Goal: Information Seeking & Learning: Learn about a topic

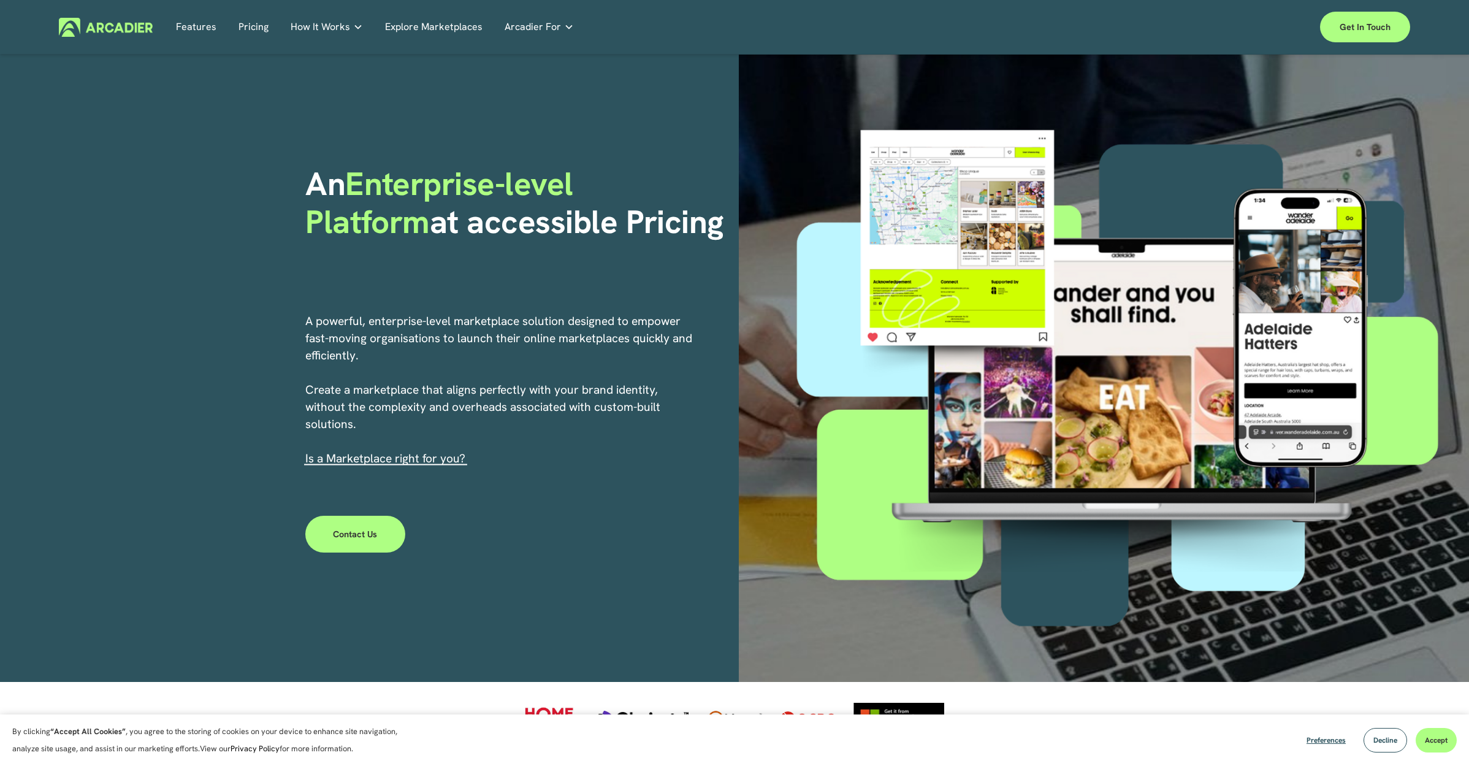
click at [248, 25] on link "Pricing" at bounding box center [253, 27] width 30 height 19
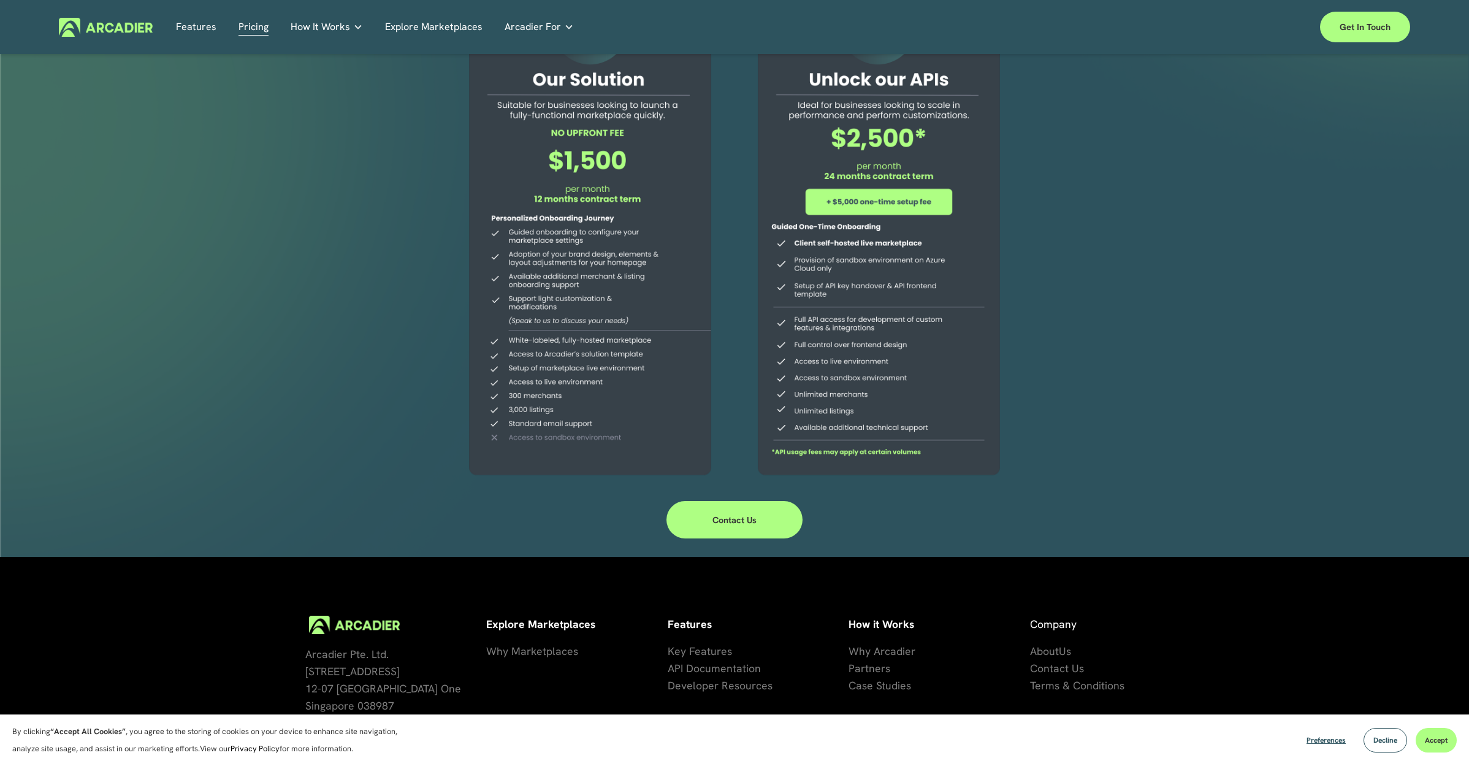
scroll to position [196, 0]
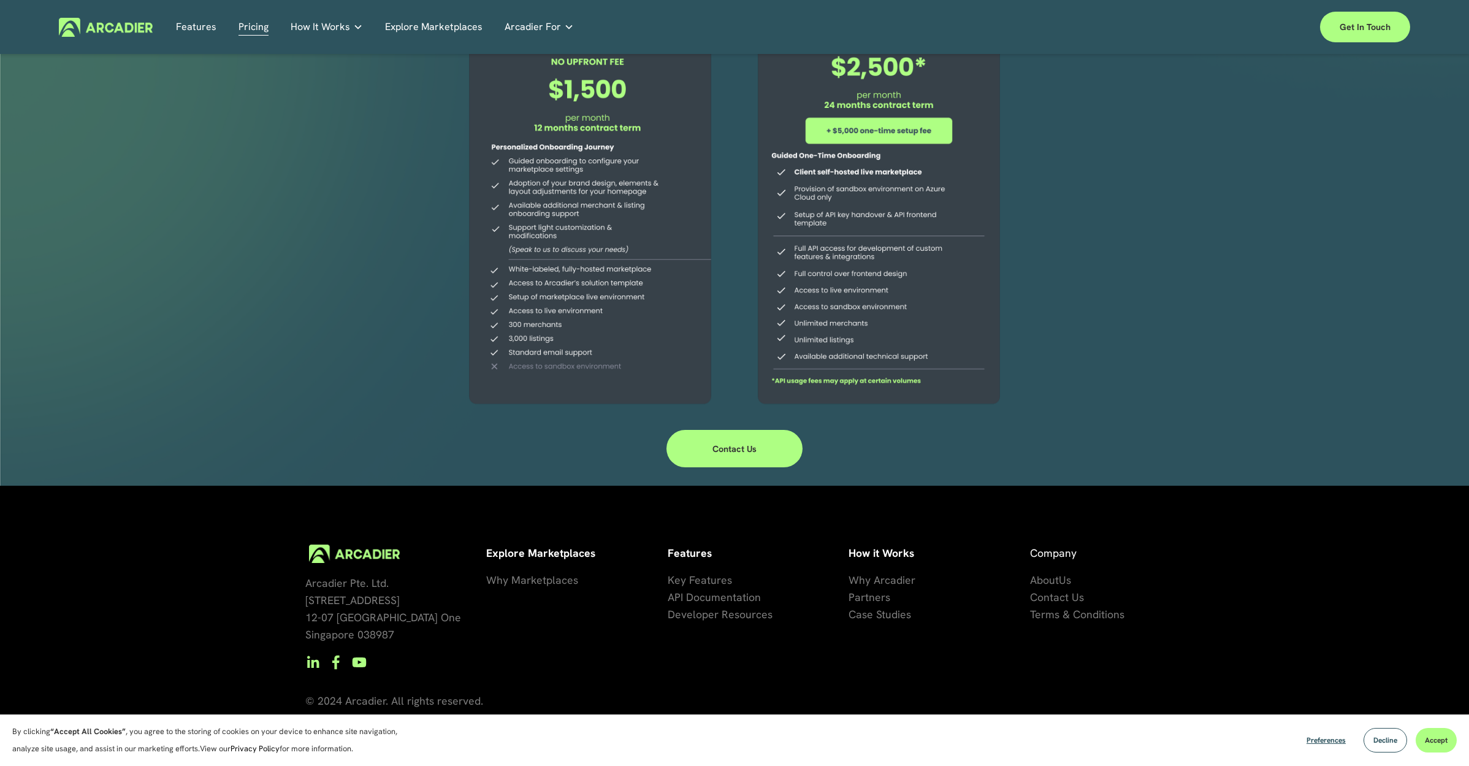
click at [728, 447] on link "Contact Us" at bounding box center [734, 448] width 136 height 37
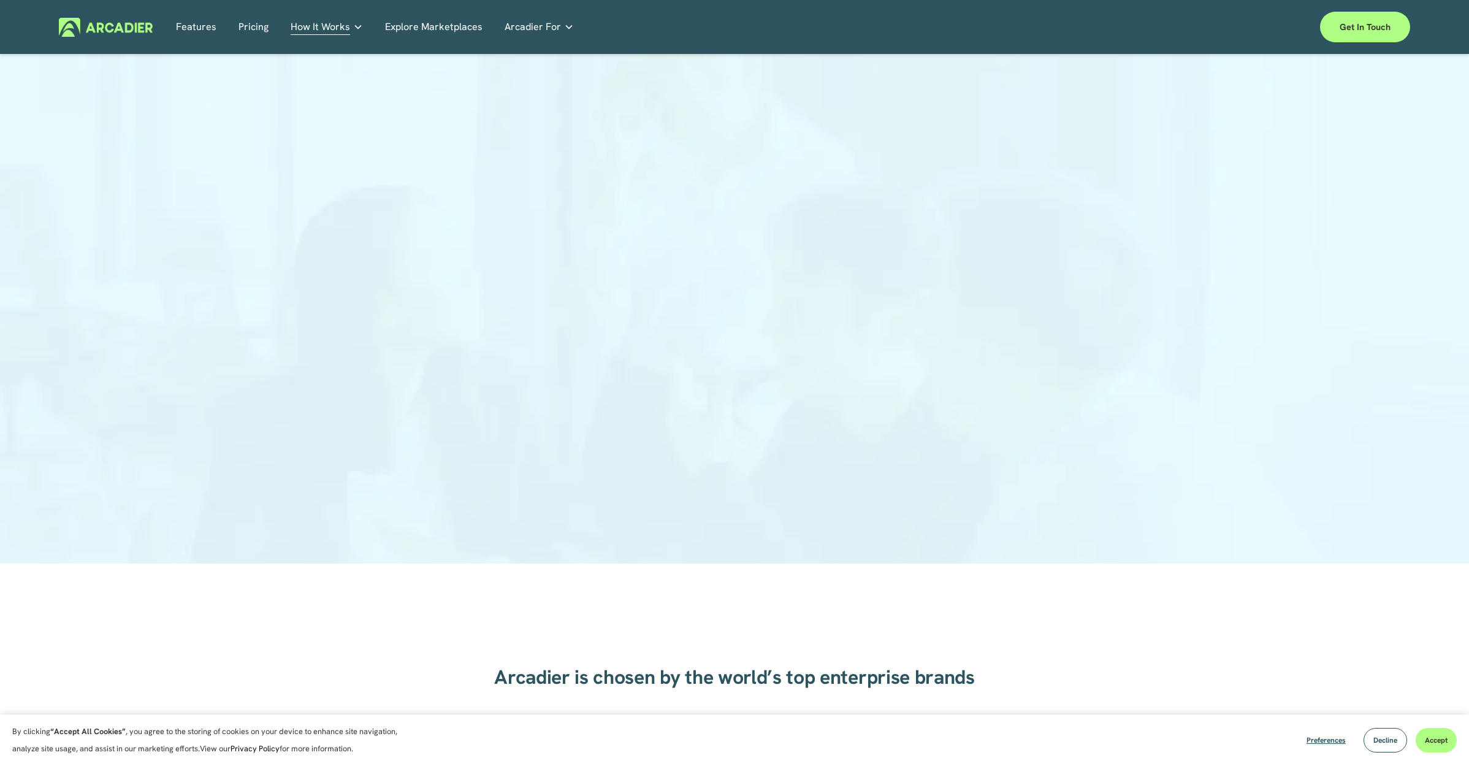
scroll to position [376, 0]
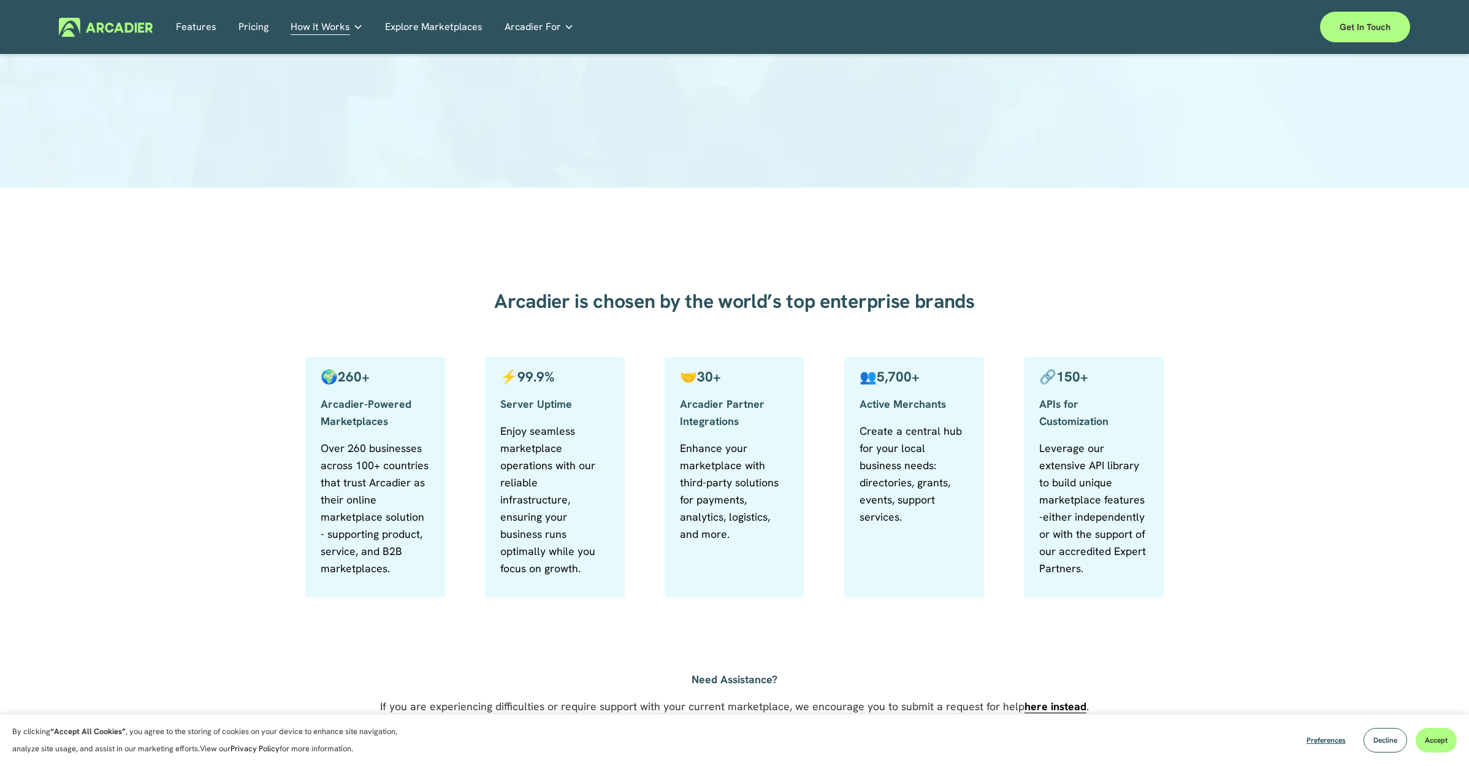
click at [257, 20] on link "Pricing" at bounding box center [253, 27] width 30 height 19
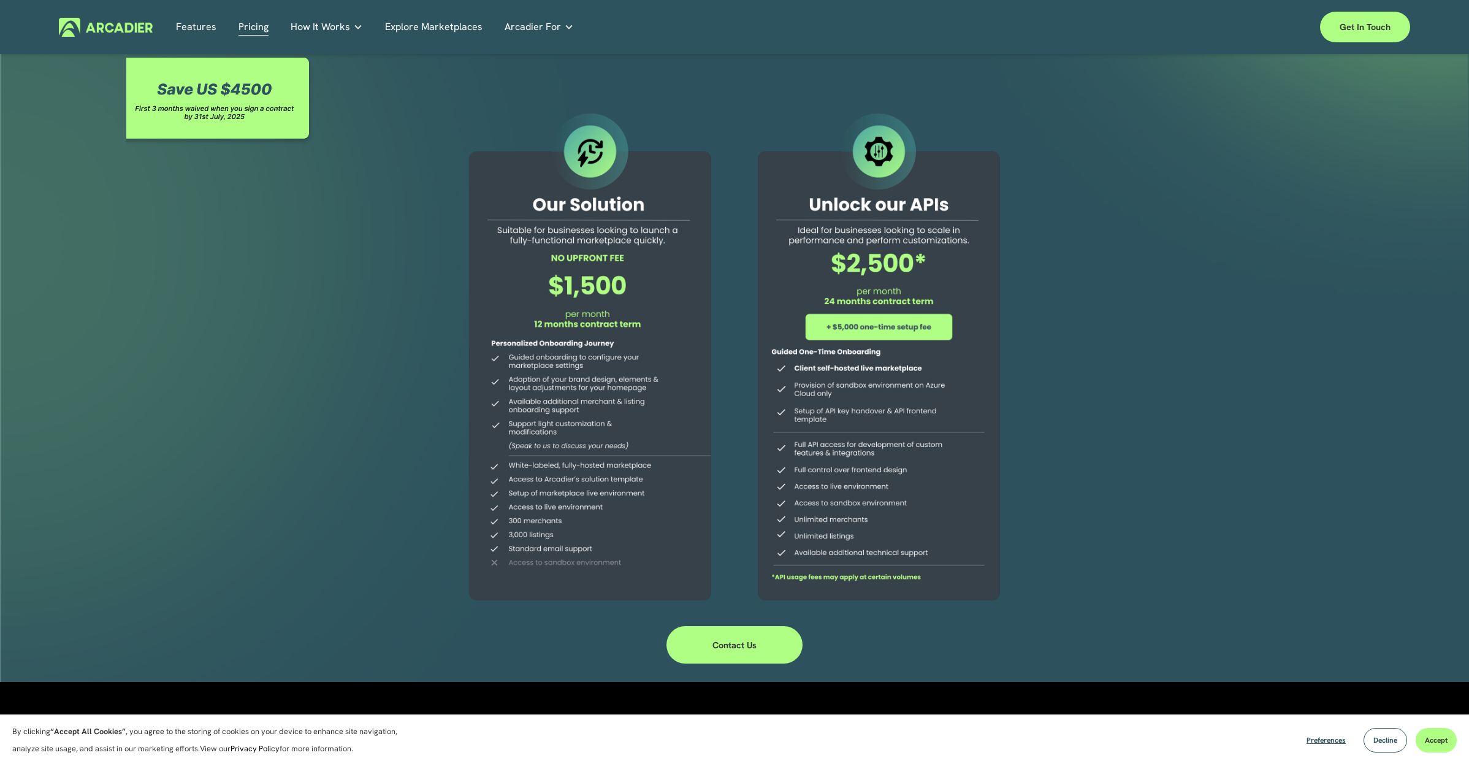
click at [439, 30] on link "Explore Marketplaces" at bounding box center [433, 27] width 97 height 19
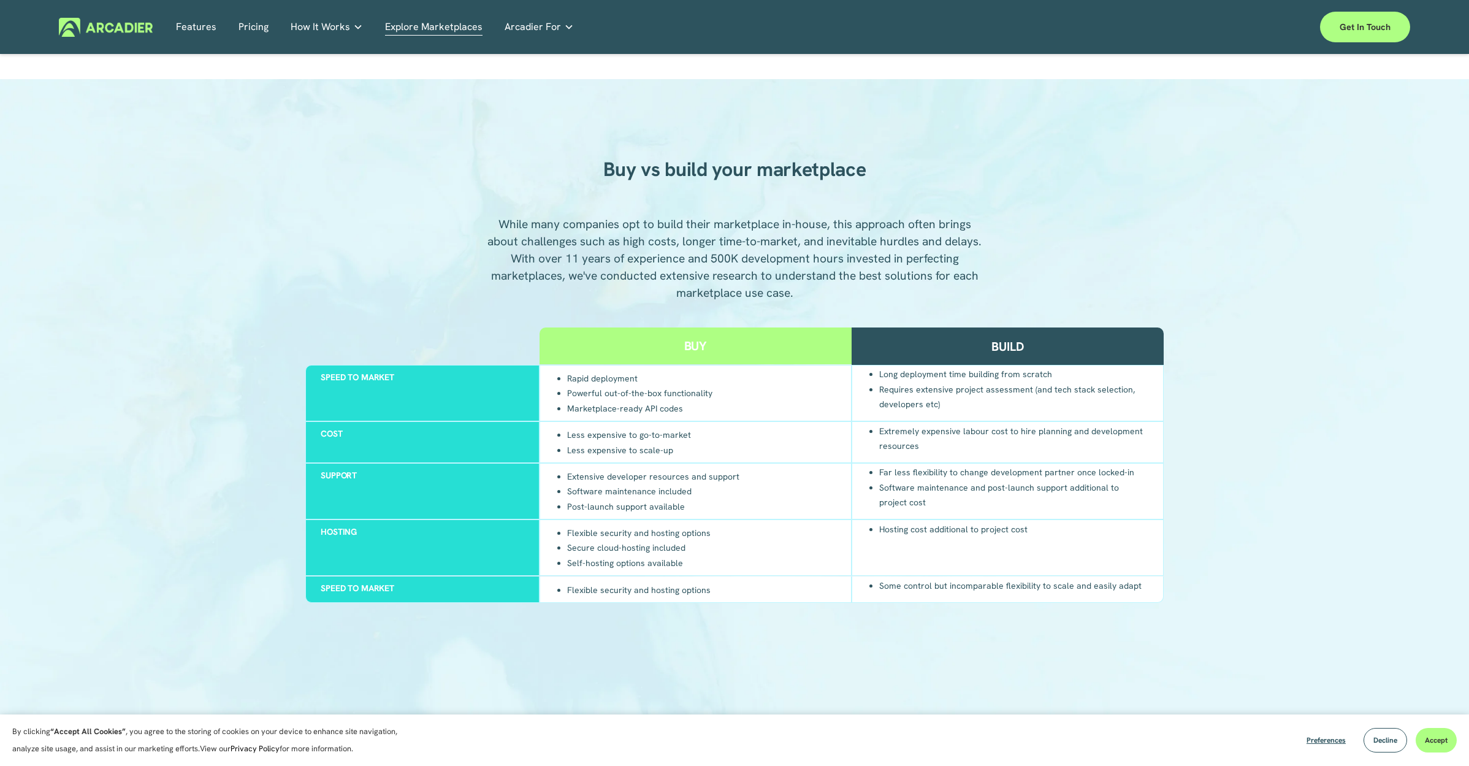
scroll to position [1056, 0]
click at [417, 451] on div "Cost" at bounding box center [422, 441] width 234 height 42
click at [954, 351] on div "Build" at bounding box center [1007, 345] width 312 height 37
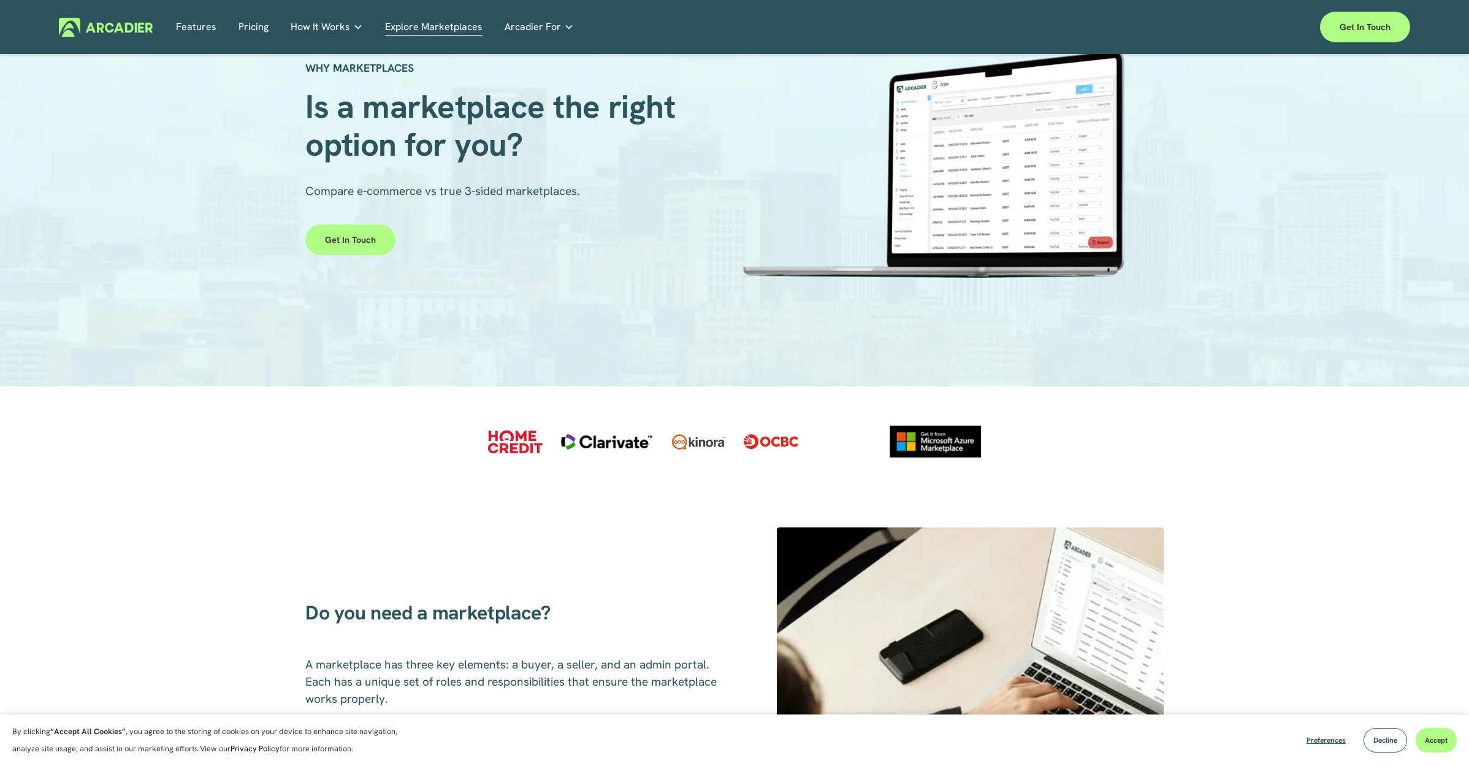
scroll to position [0, 0]
